Goal: Information Seeking & Learning: Learn about a topic

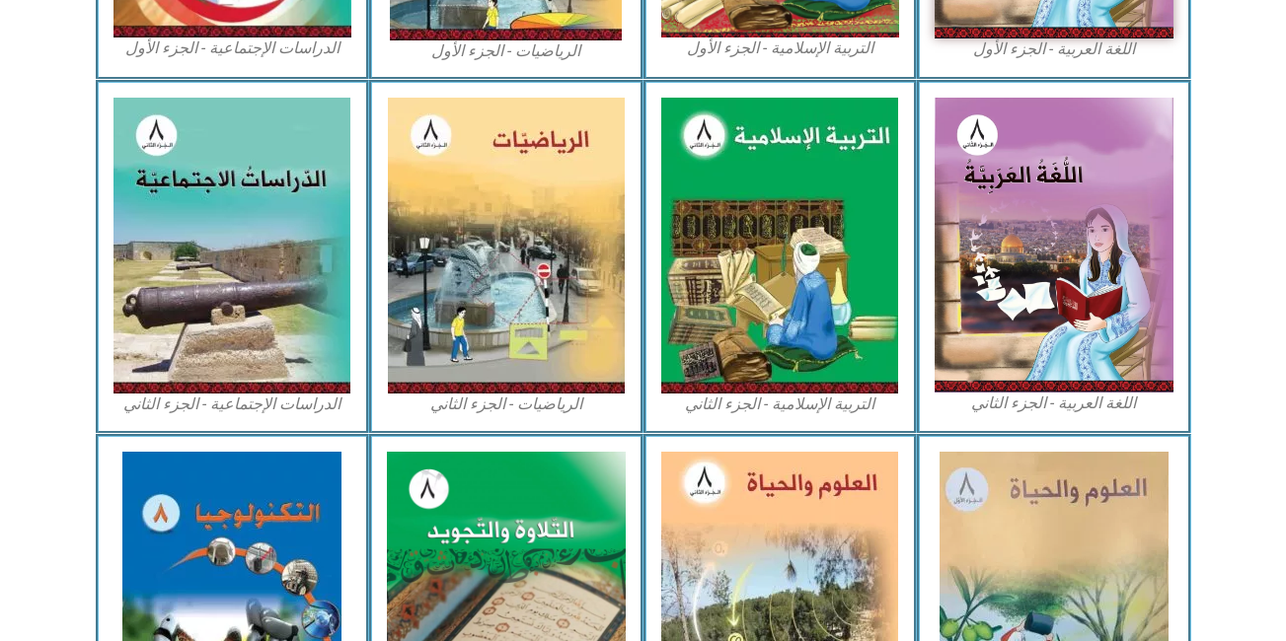
scroll to position [889, 0]
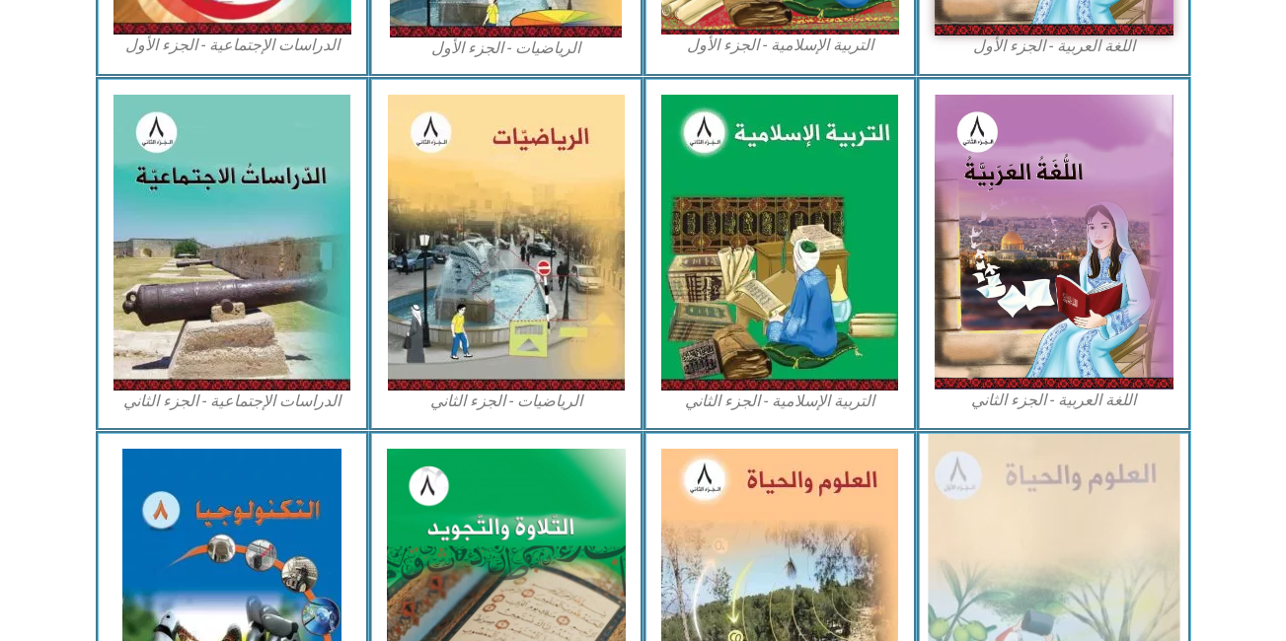
click at [1035, 472] on img at bounding box center [1054, 597] width 252 height 326
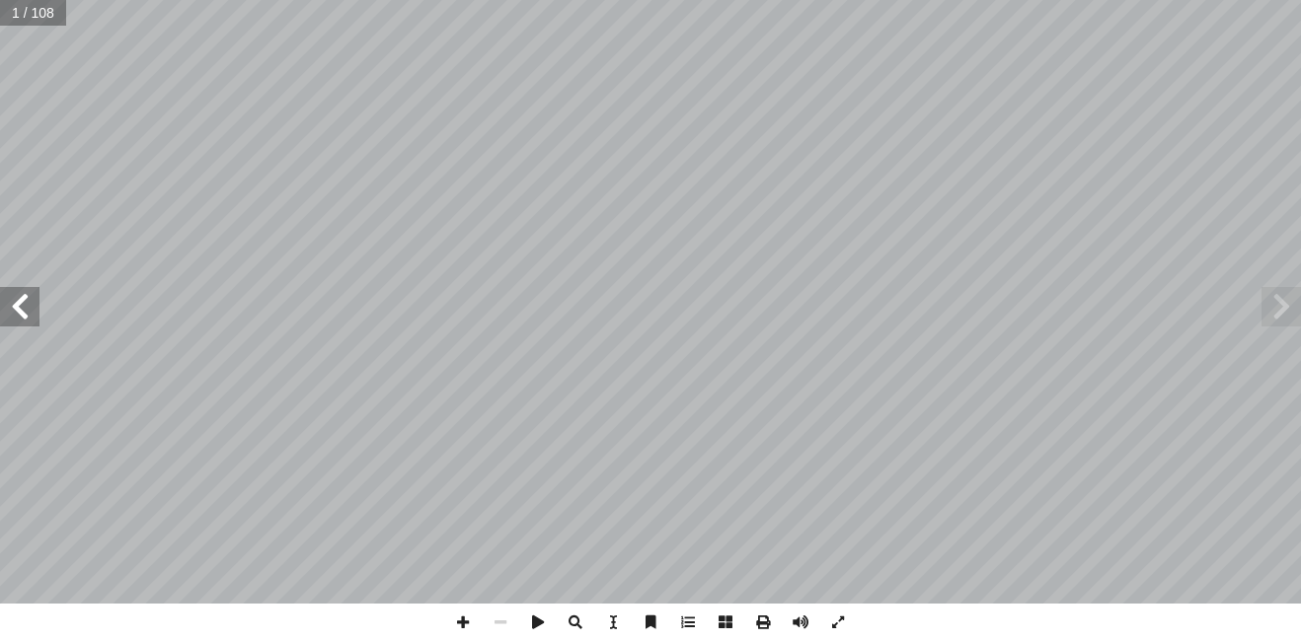
click at [37, 317] on span at bounding box center [19, 306] width 39 height 39
click at [36, 317] on span at bounding box center [19, 306] width 39 height 39
click at [24, 326] on span at bounding box center [19, 306] width 39 height 39
click at [24, 322] on span at bounding box center [19, 306] width 39 height 39
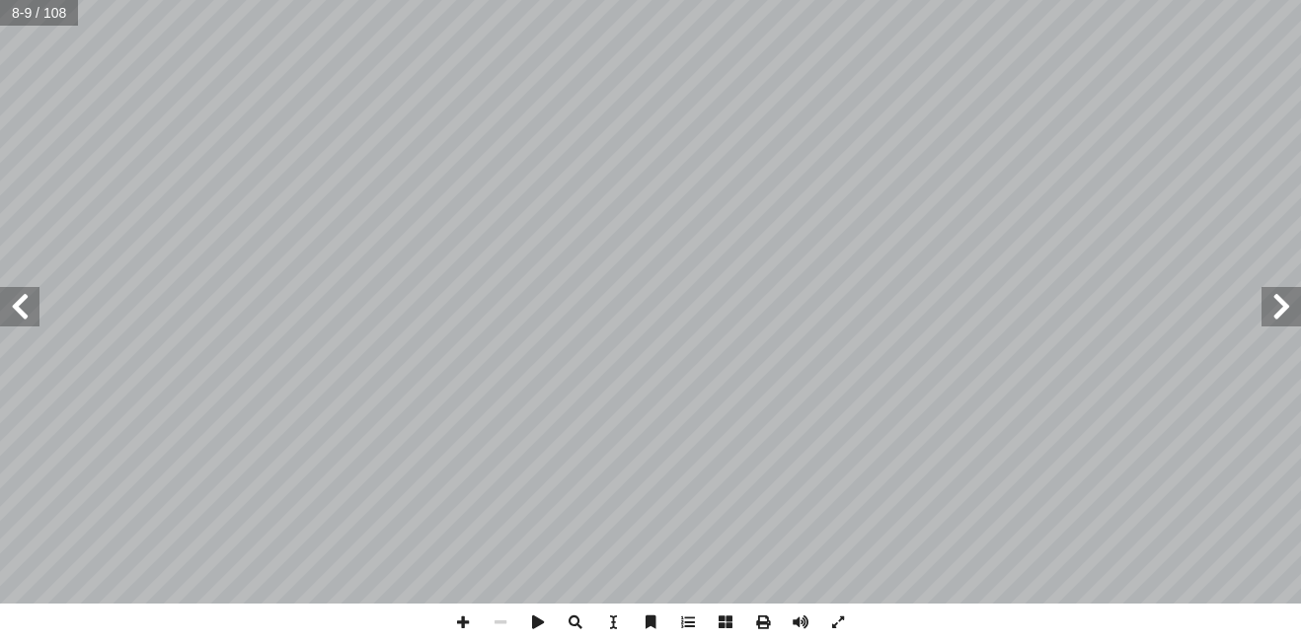
click at [23, 316] on span at bounding box center [19, 306] width 39 height 39
click at [18, 322] on span at bounding box center [19, 306] width 39 height 39
click at [29, 302] on span at bounding box center [19, 306] width 39 height 39
click at [14, 304] on span at bounding box center [19, 306] width 39 height 39
click at [26, 296] on span at bounding box center [19, 306] width 39 height 39
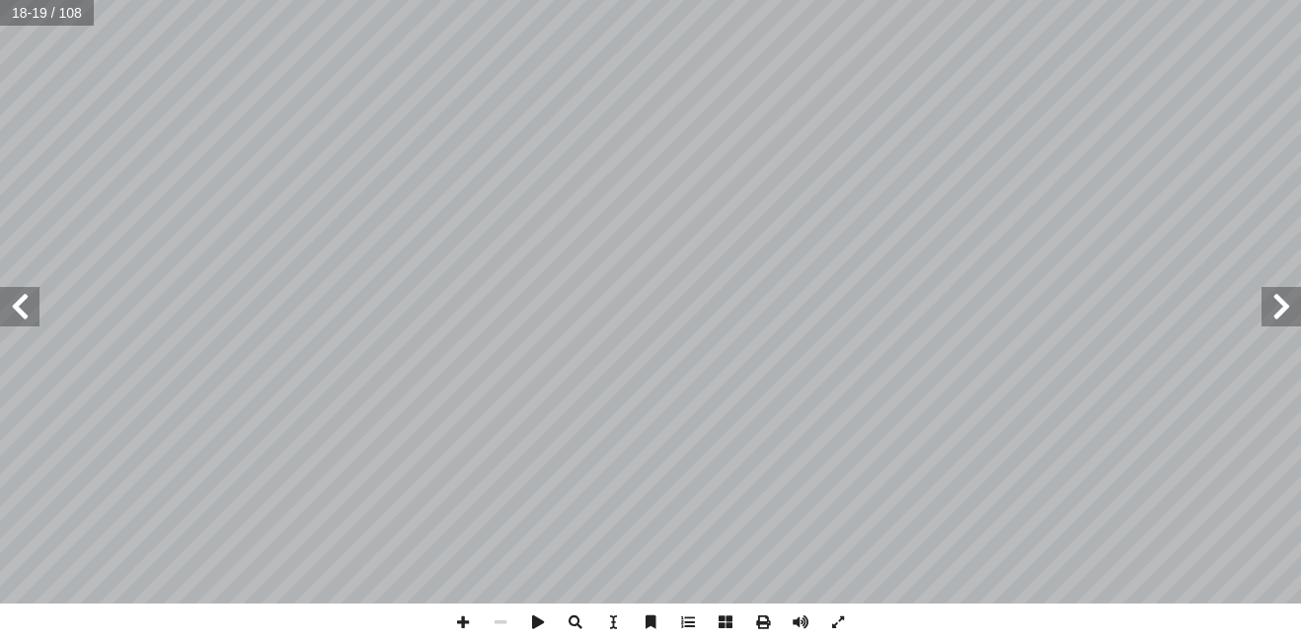
click at [26, 296] on span at bounding box center [19, 306] width 39 height 39
click at [23, 305] on span at bounding box center [19, 306] width 39 height 39
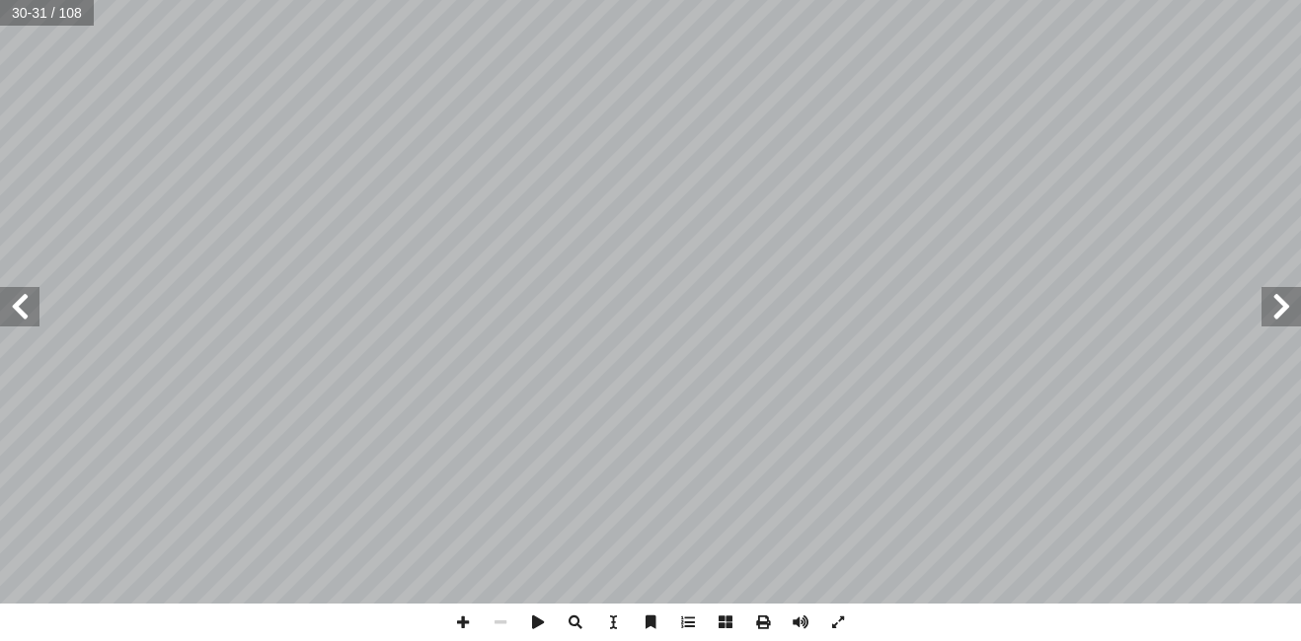
click at [23, 306] on span at bounding box center [19, 306] width 39 height 39
